Goal: Task Accomplishment & Management: Use online tool/utility

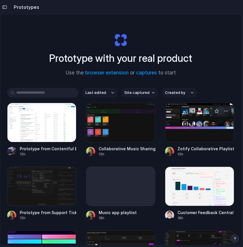
click at [196, 125] on div at bounding box center [199, 122] width 69 height 39
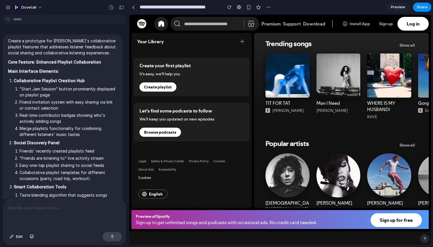
scroll to position [197, 0]
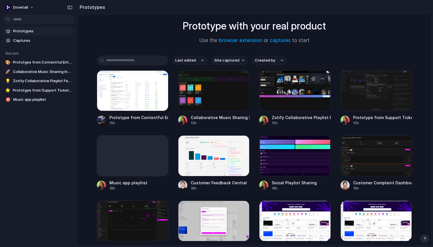
scroll to position [33, 0]
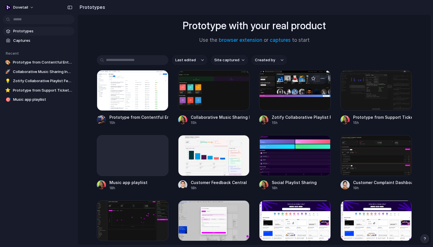
click at [288, 95] on div at bounding box center [295, 90] width 72 height 41
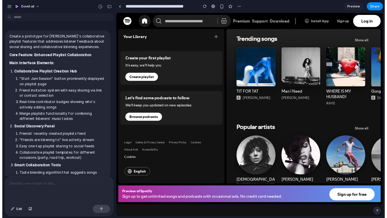
scroll to position [197, 0]
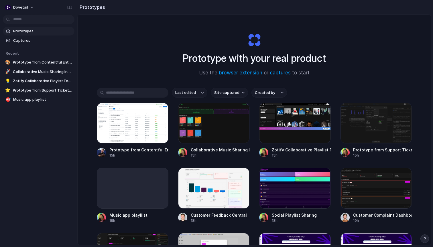
click at [46, 31] on span "Prototypes" at bounding box center [42, 31] width 59 height 6
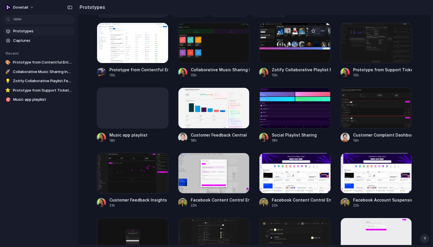
scroll to position [88, 0]
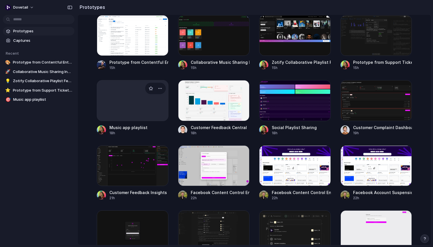
click at [134, 117] on div at bounding box center [133, 100] width 72 height 41
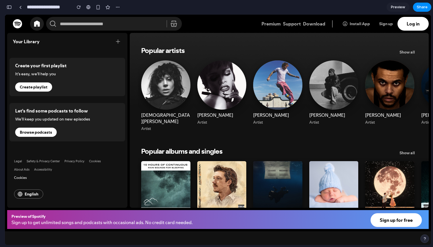
click at [404, 200] on icon at bounding box center [405, 203] width 7 height 7
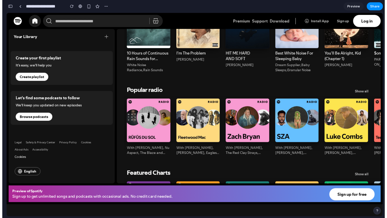
scroll to position [207, 0]
